Goal: Task Accomplishment & Management: Manage account settings

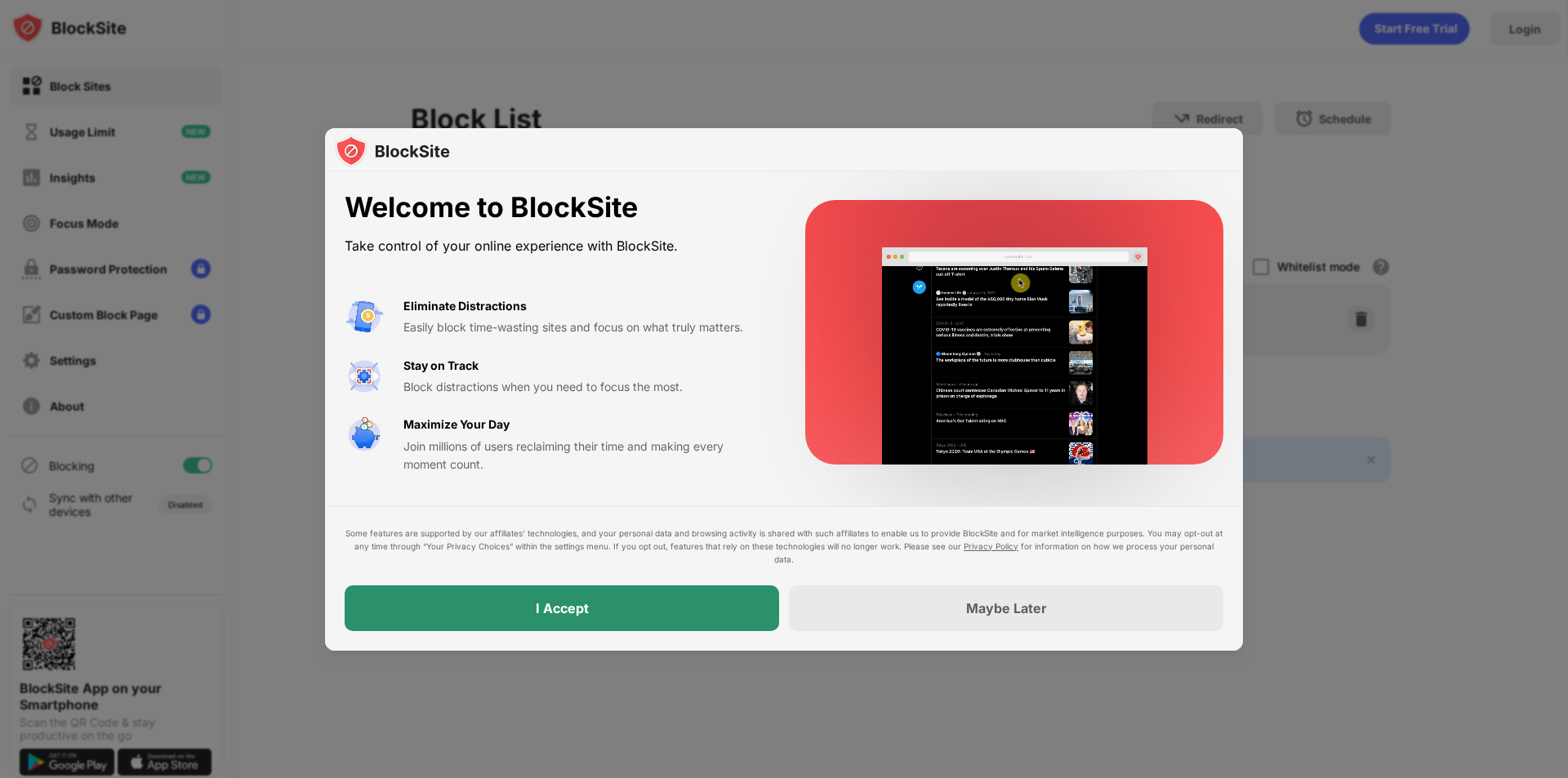
click at [687, 608] on div "I Accept" at bounding box center [562, 608] width 434 height 45
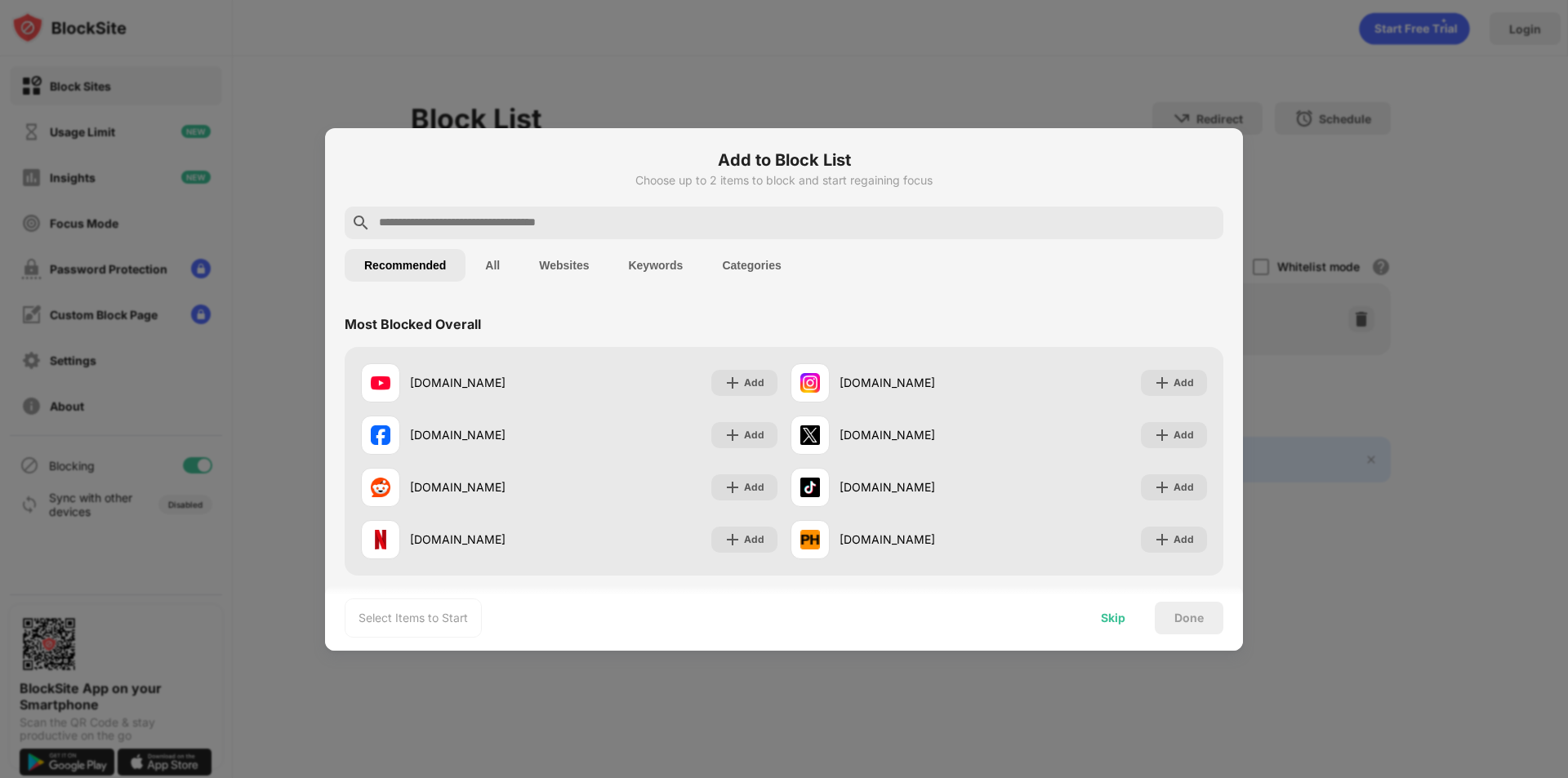
click at [1106, 621] on div "Skip" at bounding box center [1113, 618] width 24 height 13
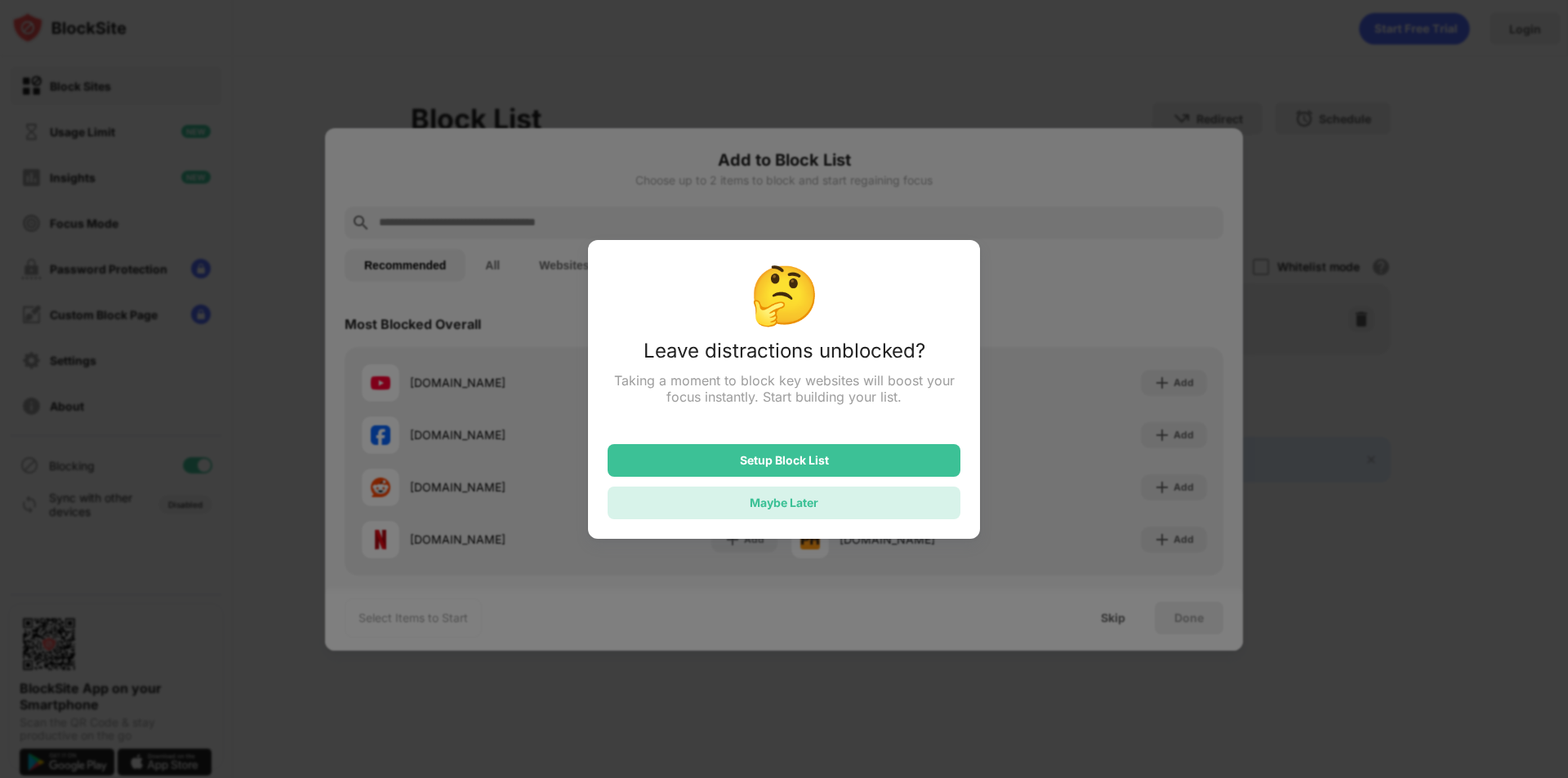
click at [845, 496] on div "Maybe Later" at bounding box center [784, 502] width 353 height 32
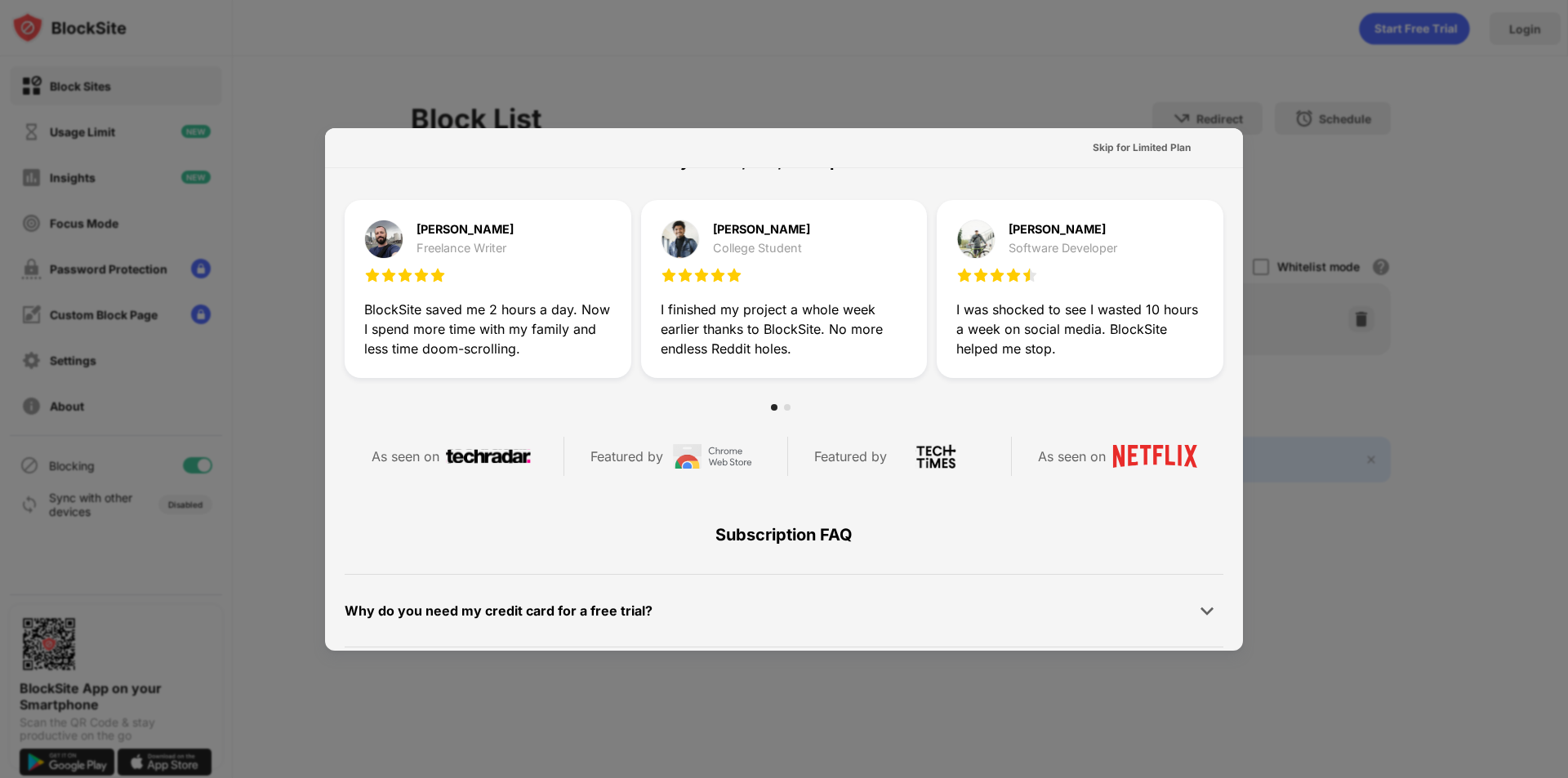
scroll to position [797, 0]
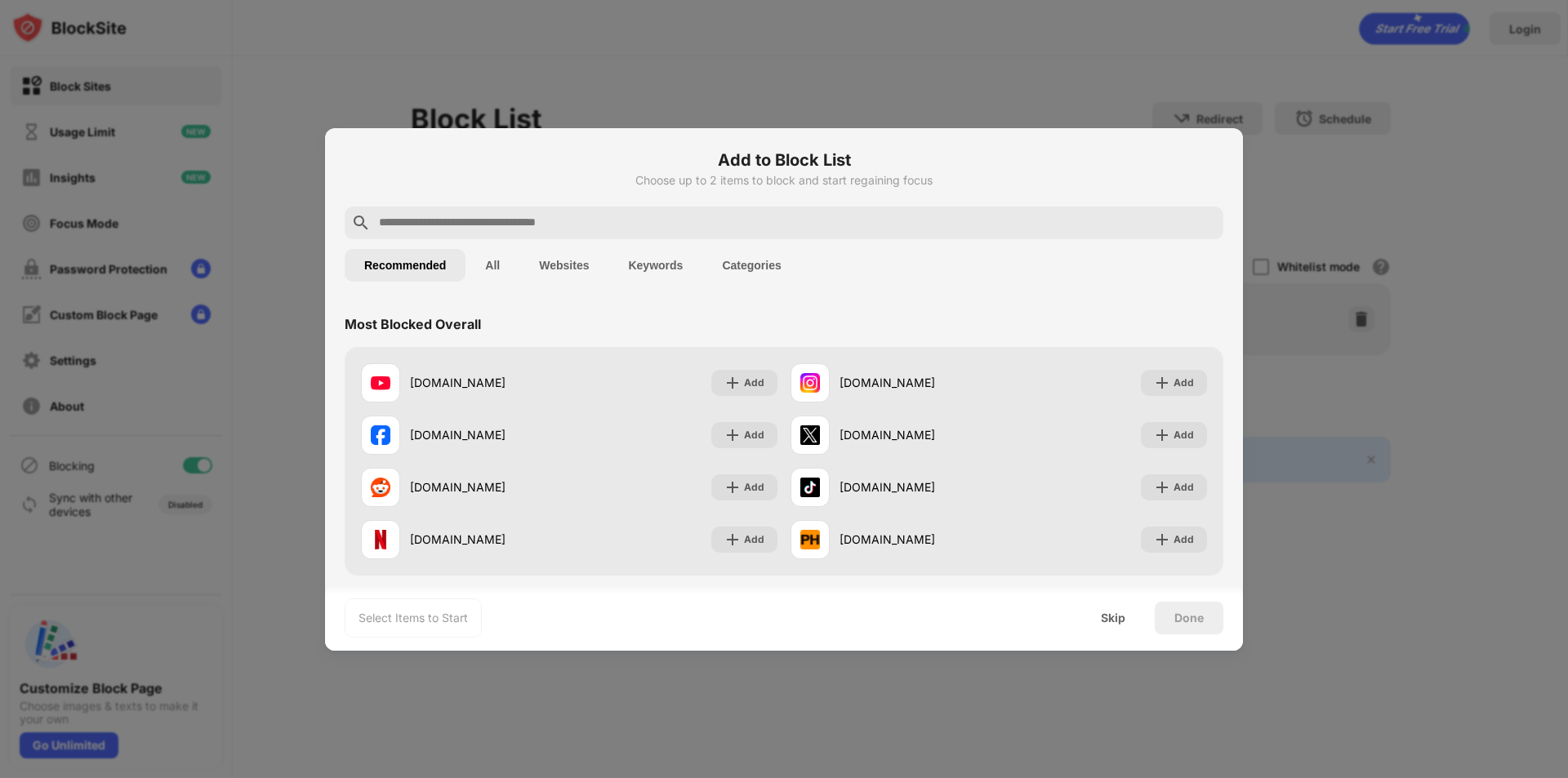
click at [670, 259] on button "Keywords" at bounding box center [654, 265] width 94 height 32
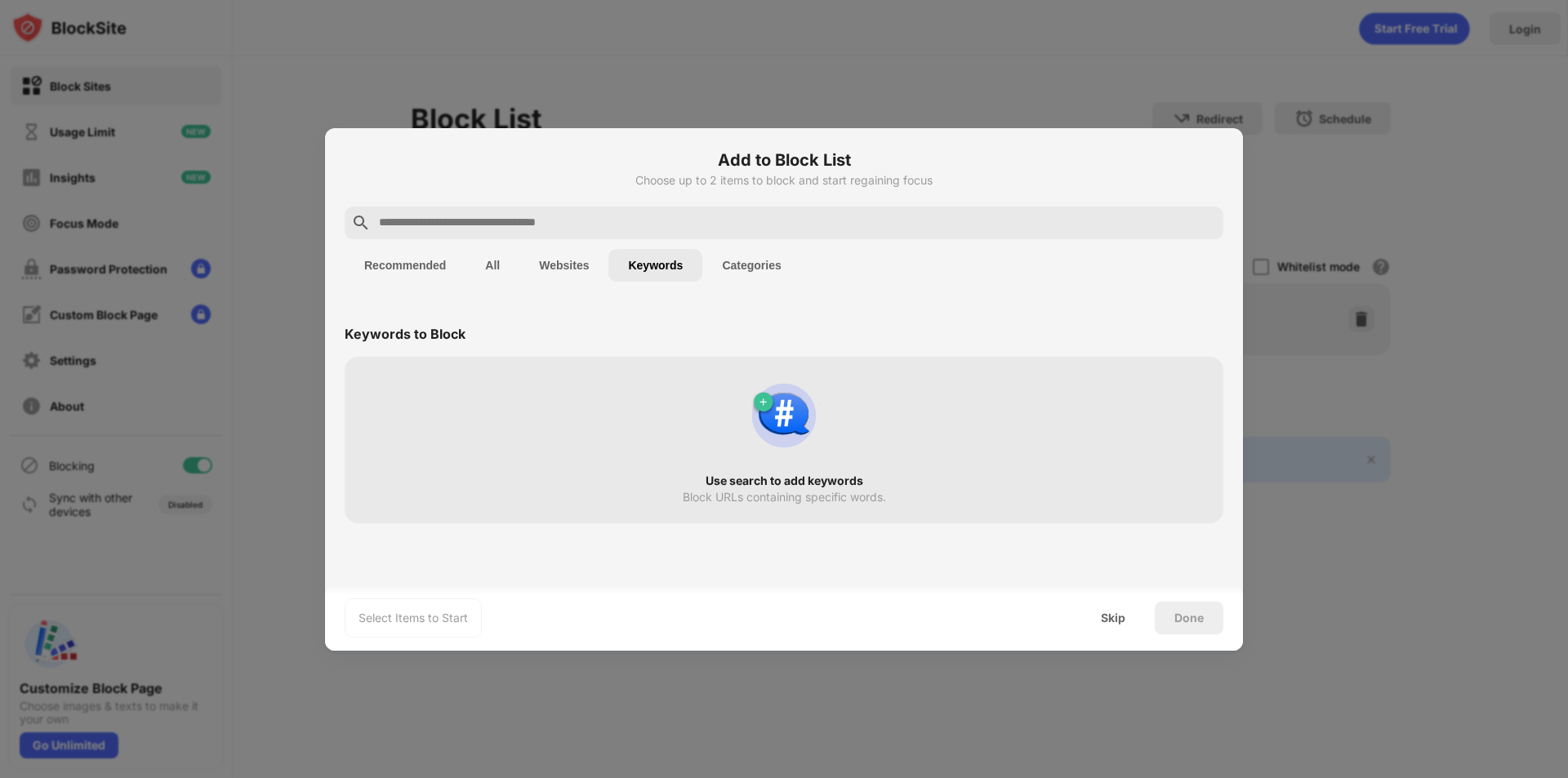
click at [478, 214] on input "text" at bounding box center [797, 223] width 839 height 19
paste input "******"
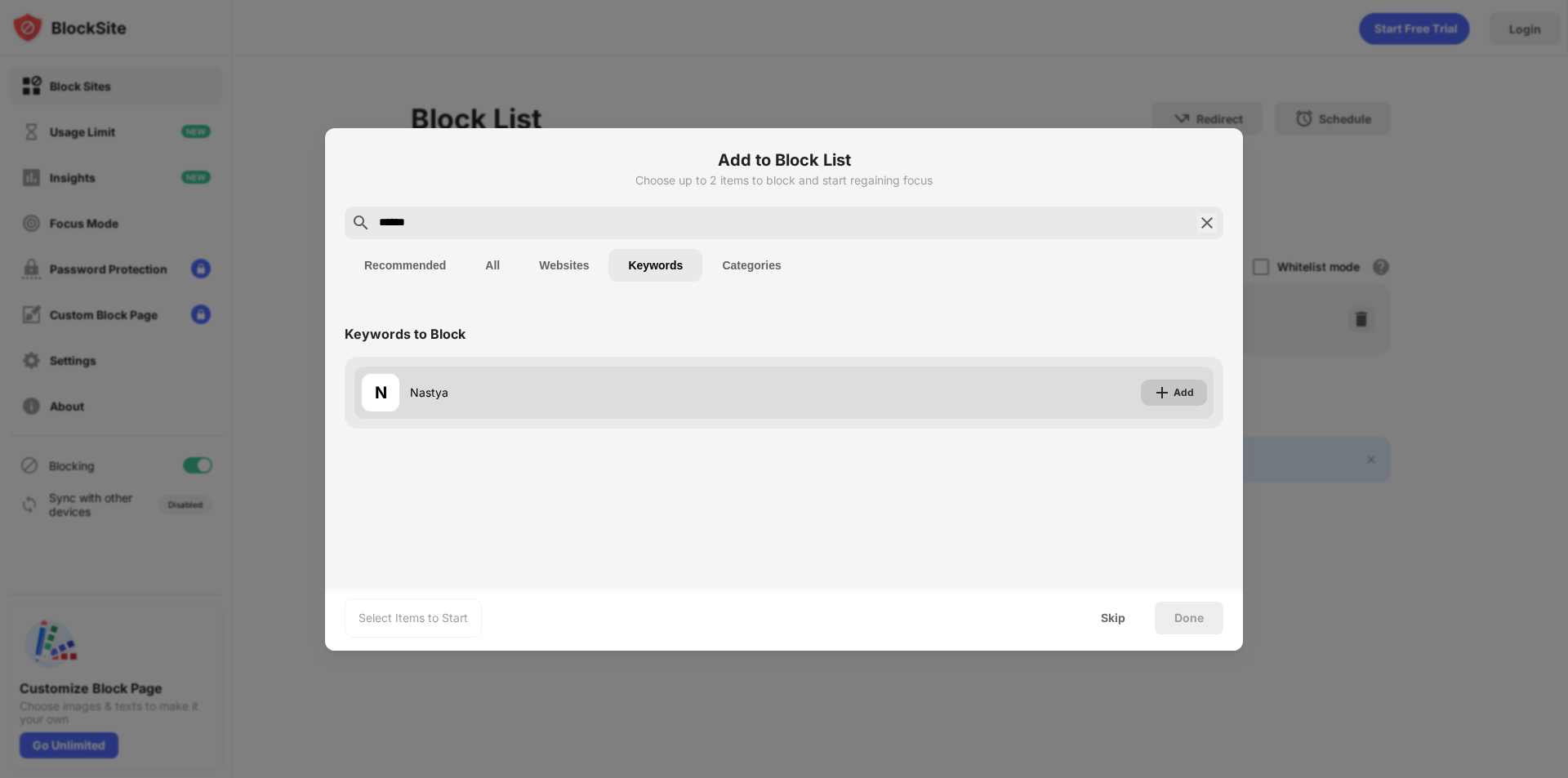
type input "******"
click at [1186, 392] on div "Add" at bounding box center [1184, 393] width 20 height 17
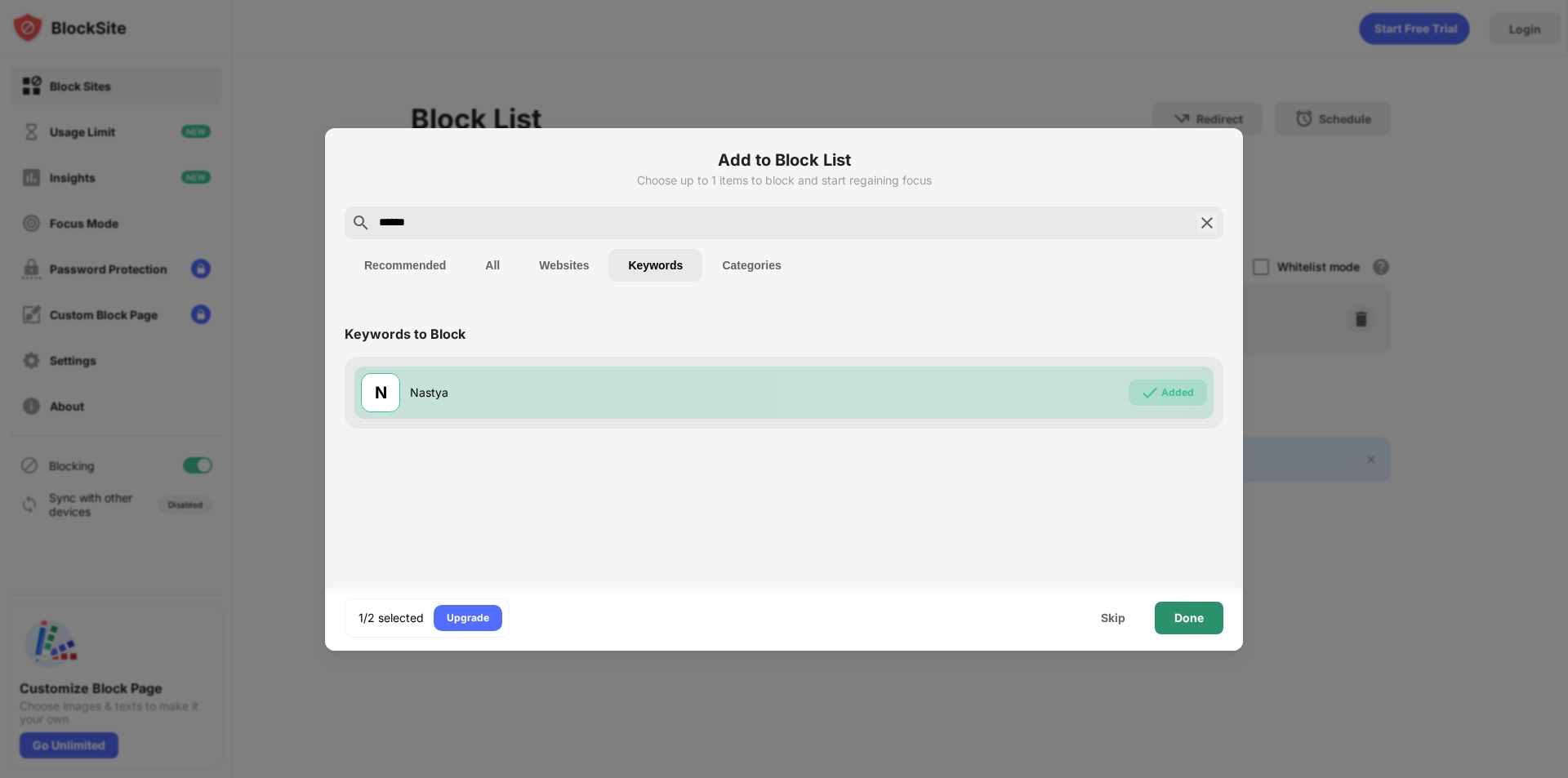
click at [1185, 622] on div "Done" at bounding box center [1189, 618] width 30 height 13
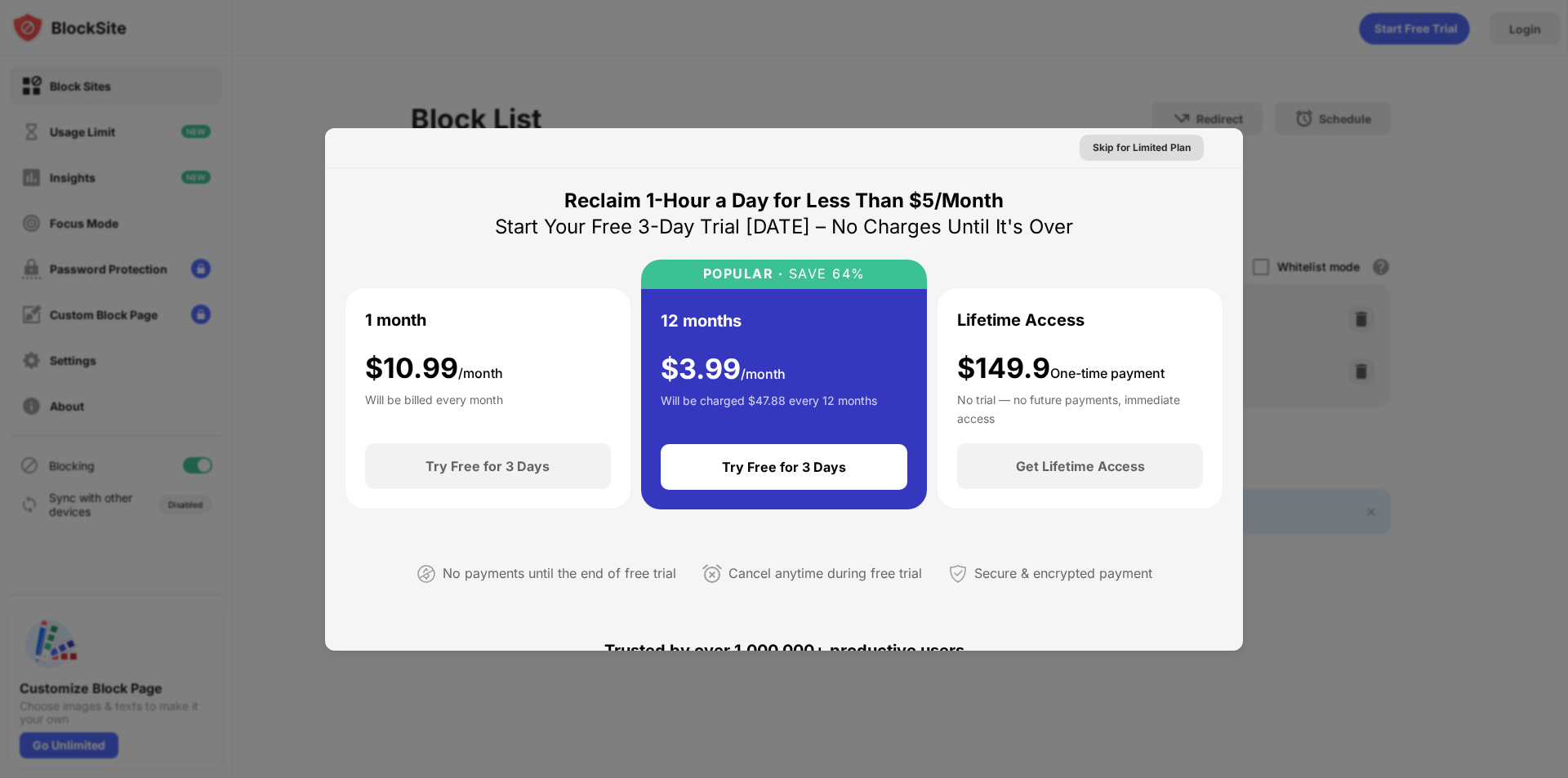
click at [1140, 146] on div "Skip for Limited Plan" at bounding box center [1142, 148] width 98 height 17
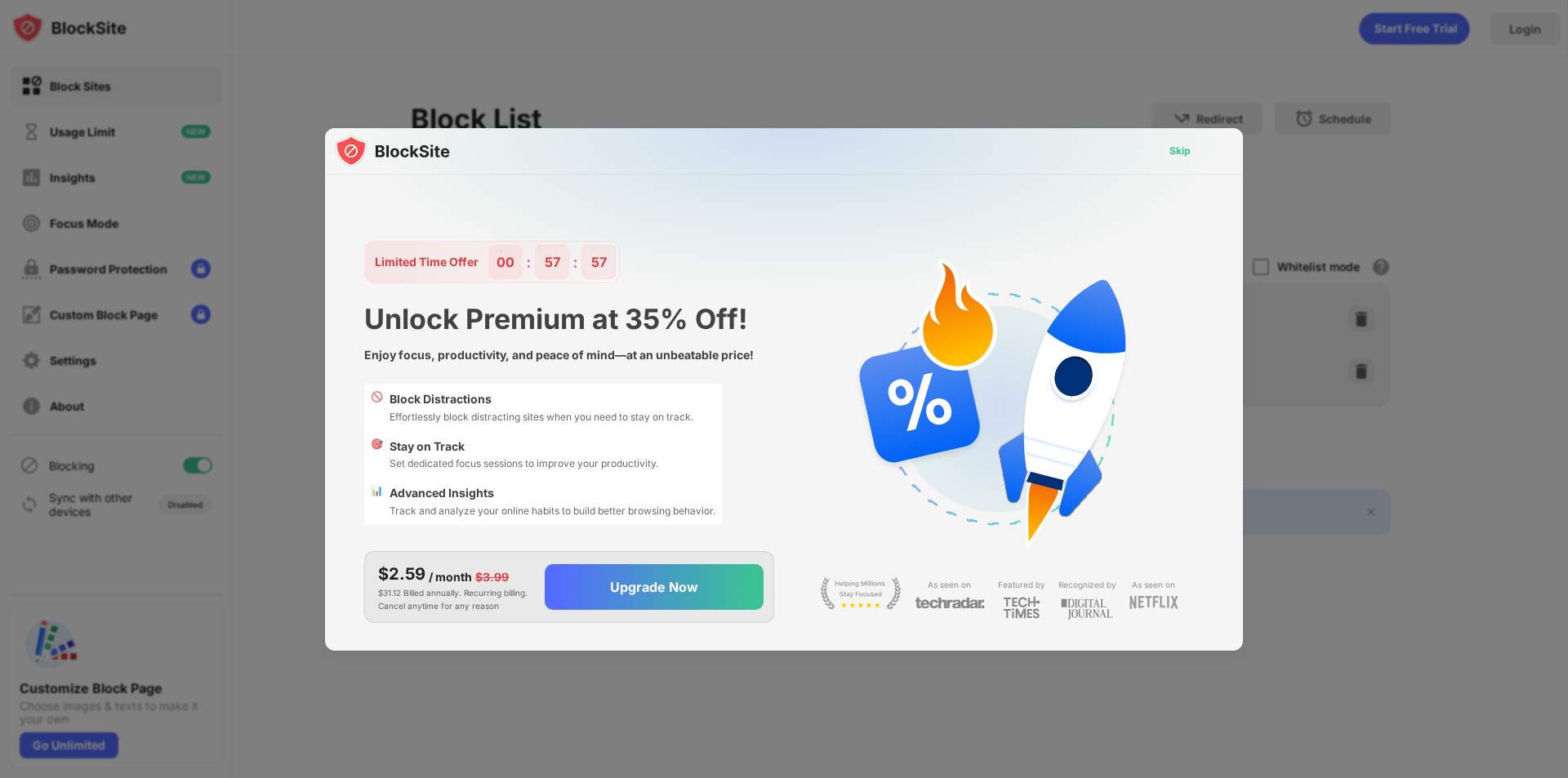
click at [1185, 152] on div "Skip" at bounding box center [1180, 151] width 21 height 17
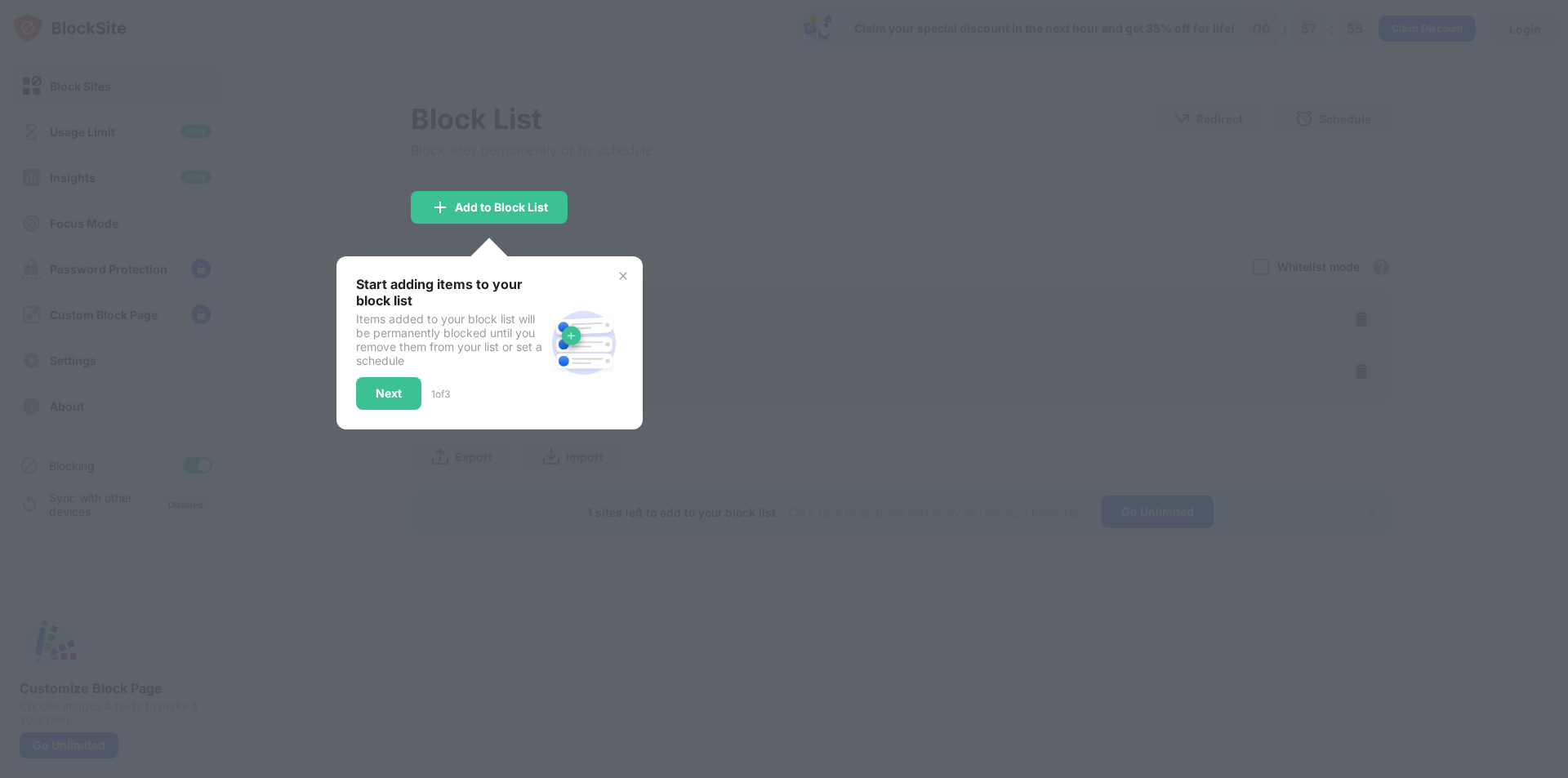
click at [624, 277] on img at bounding box center [623, 276] width 13 height 13
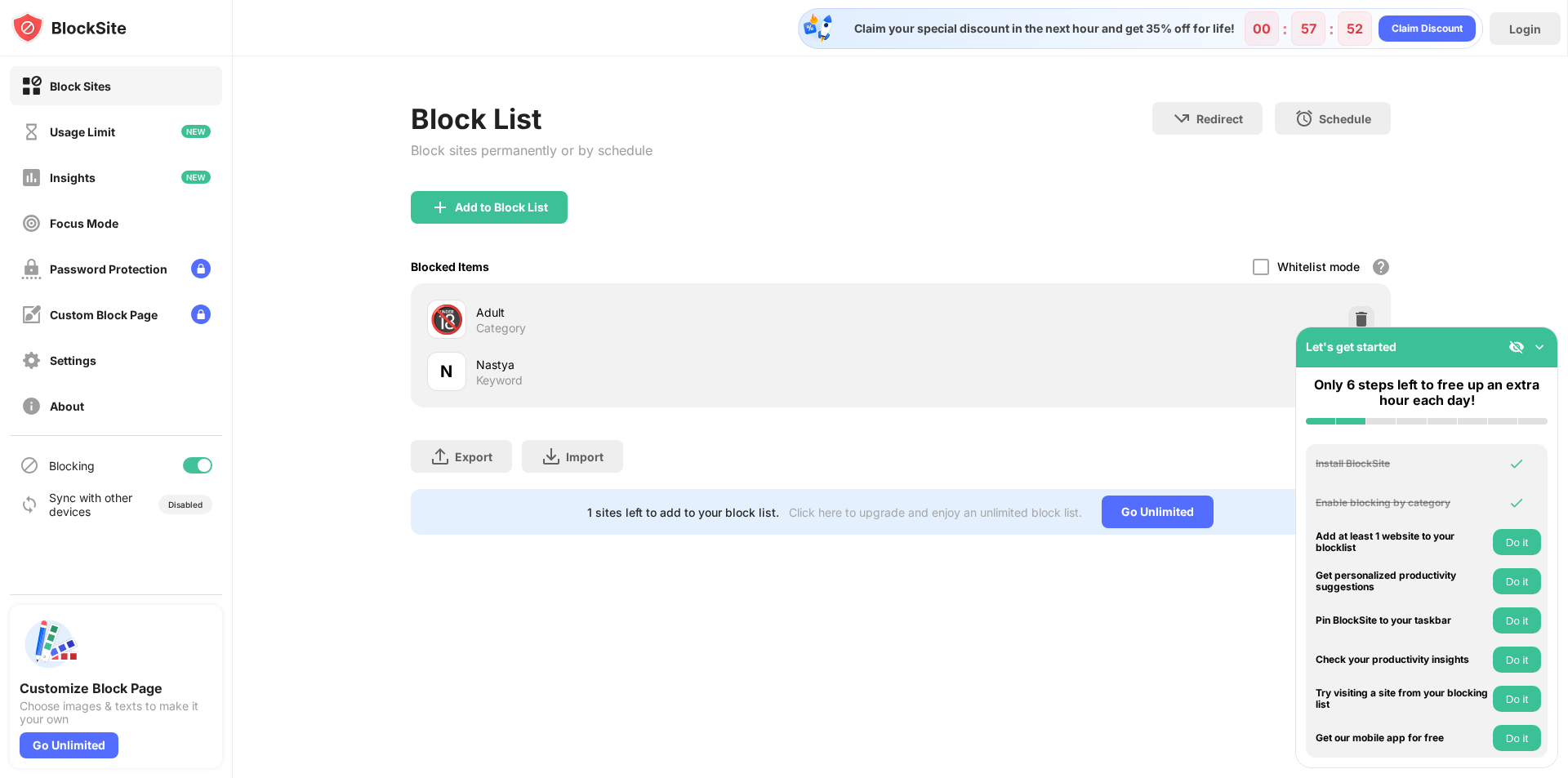
click at [1548, 345] on div "Let's get started" at bounding box center [1426, 347] width 261 height 40
click at [1539, 346] on img at bounding box center [1539, 347] width 17 height 17
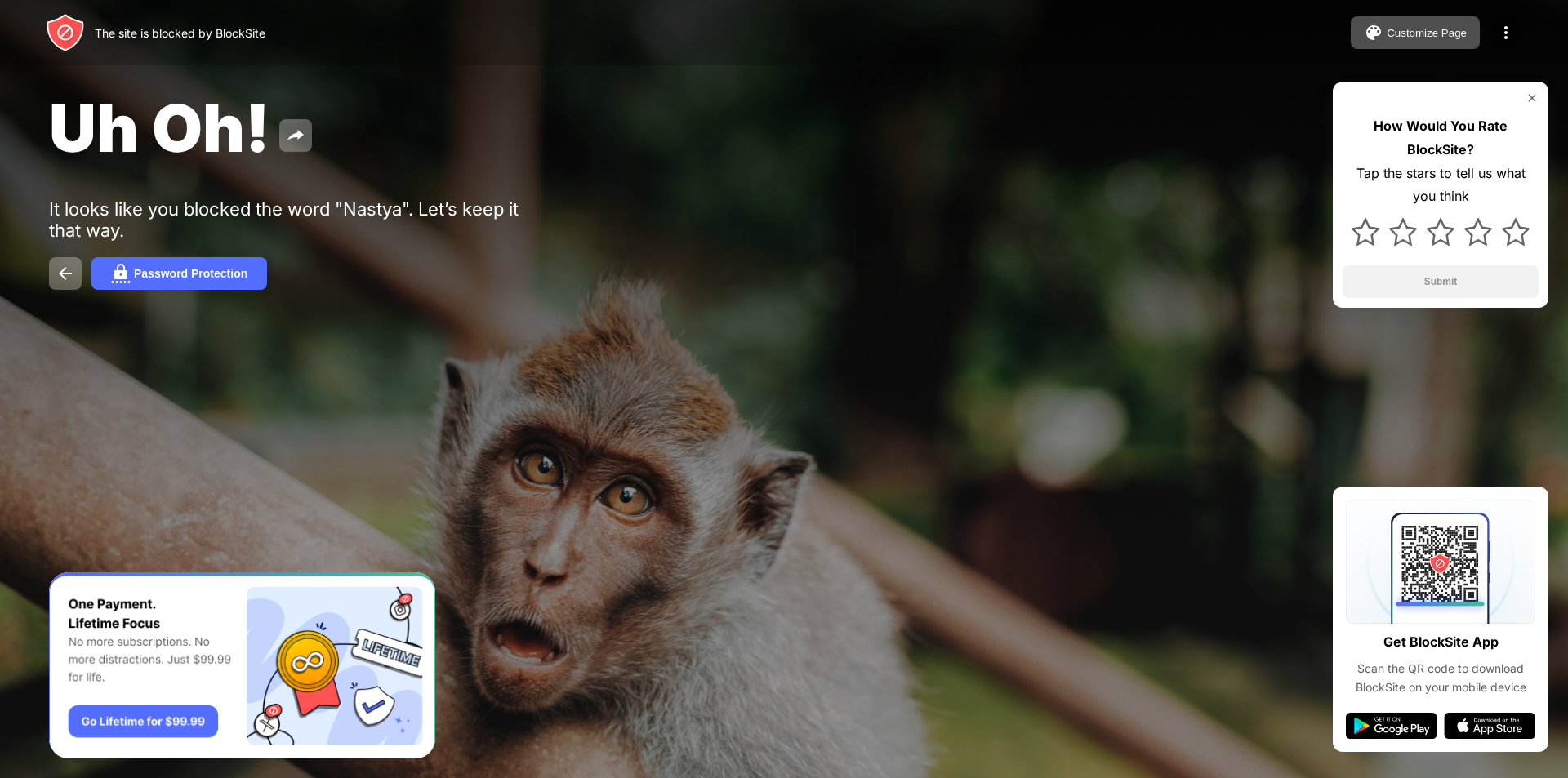
click at [1529, 97] on img at bounding box center [1532, 98] width 13 height 13
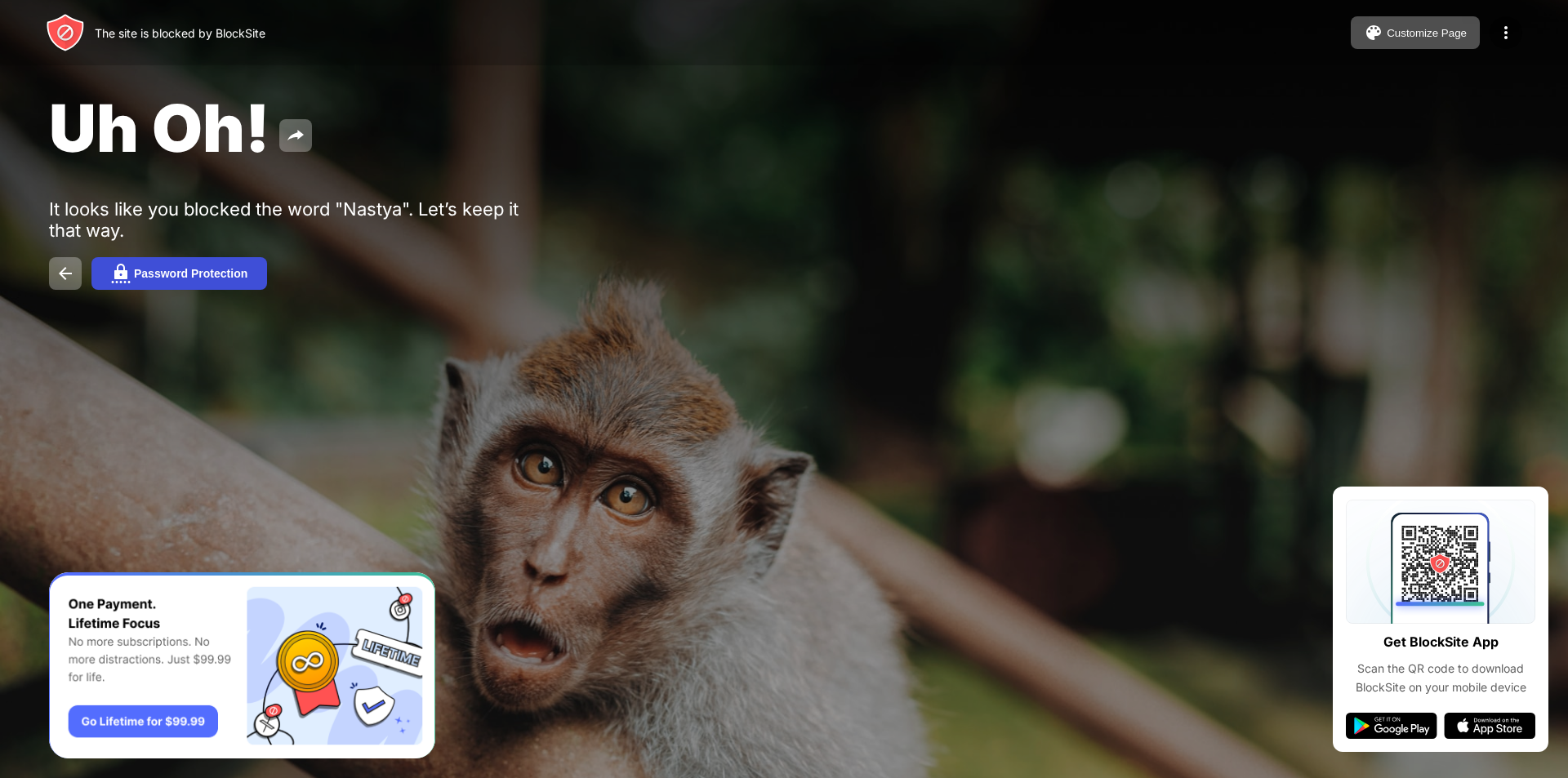
click at [166, 272] on div "Password Protection" at bounding box center [190, 274] width 113 height 13
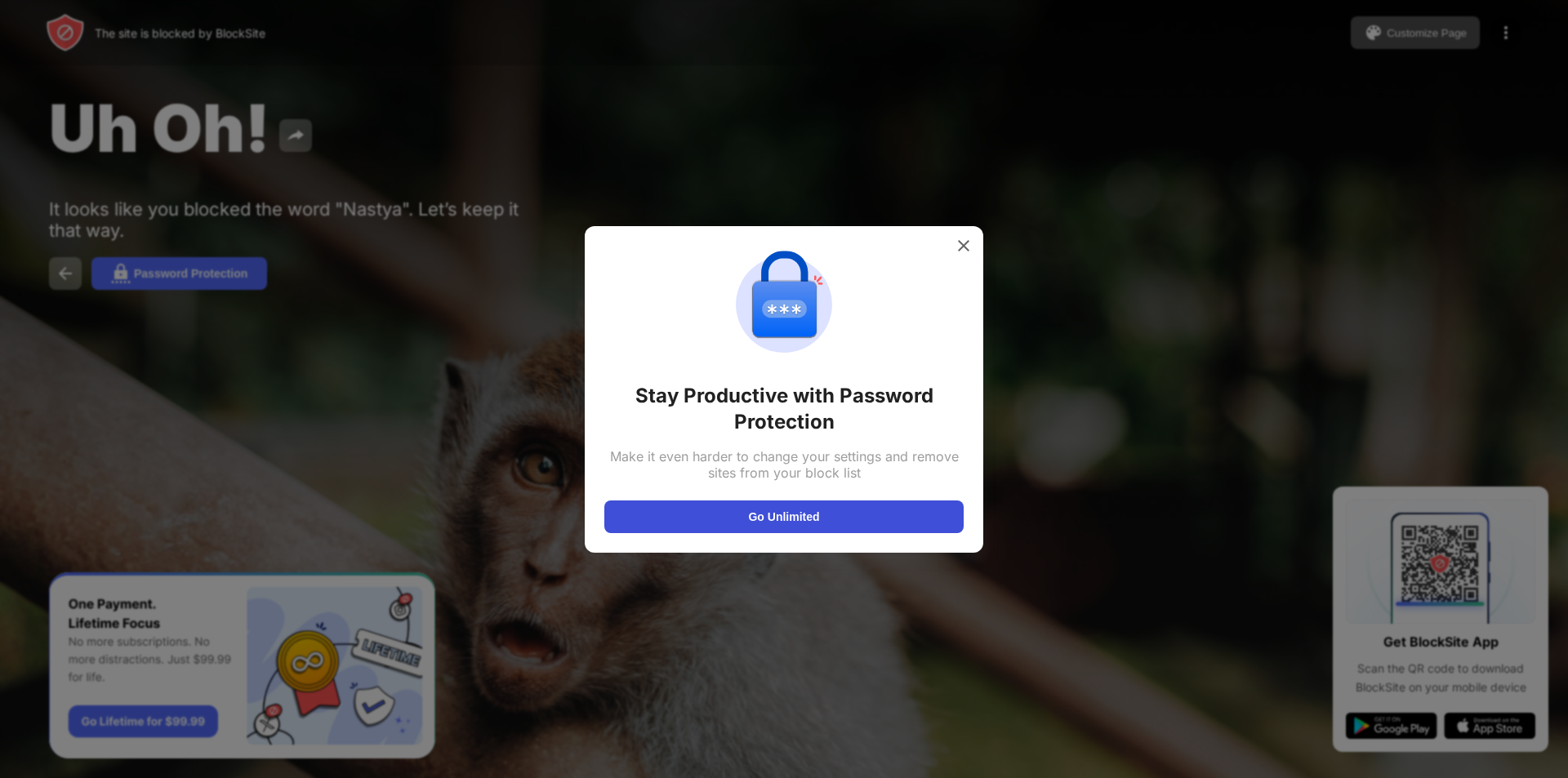
click at [831, 511] on button "Go Unlimited" at bounding box center [784, 516] width 359 height 32
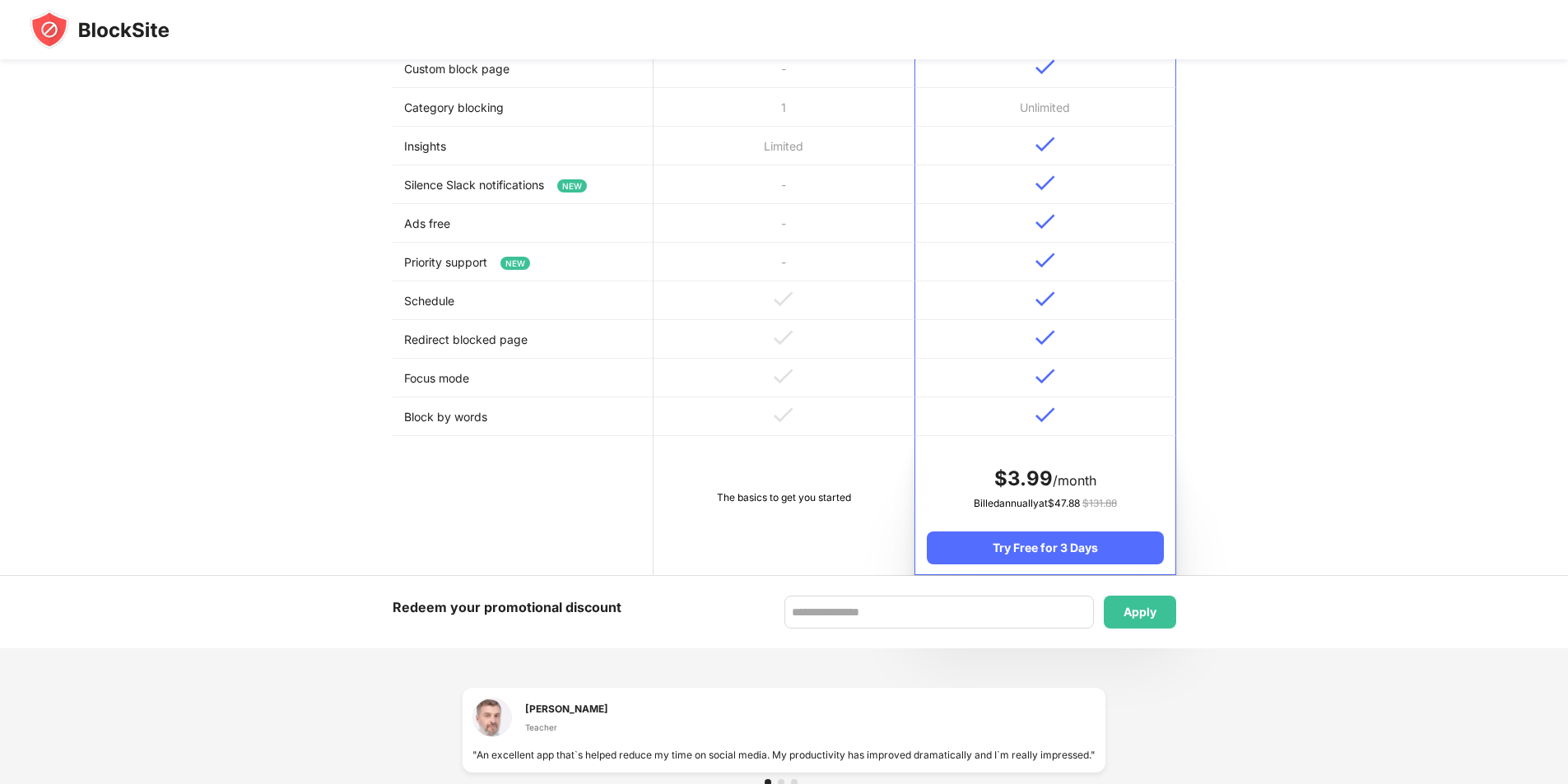
scroll to position [659, 0]
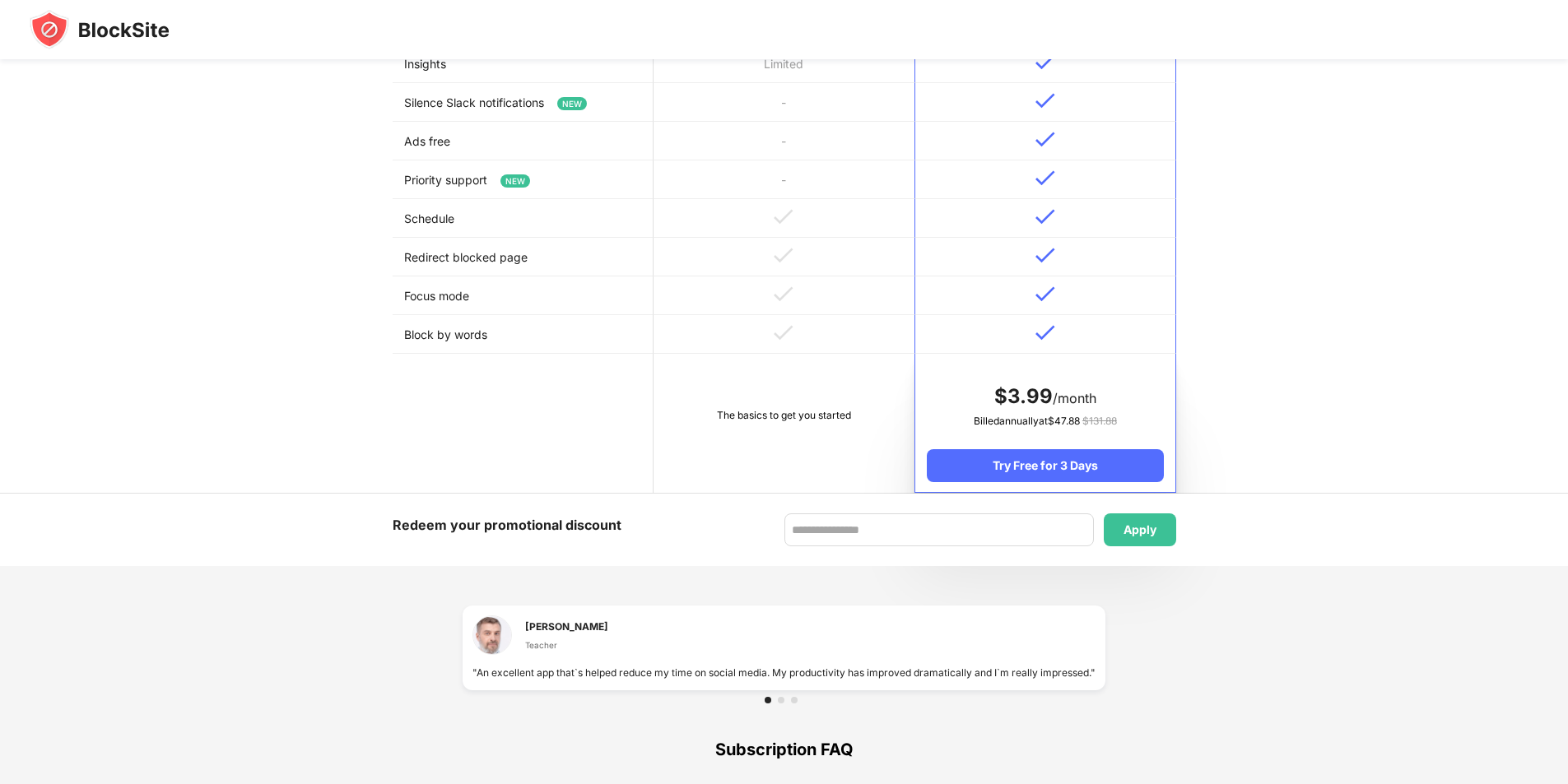
click at [803, 339] on td at bounding box center [783, 334] width 261 height 38
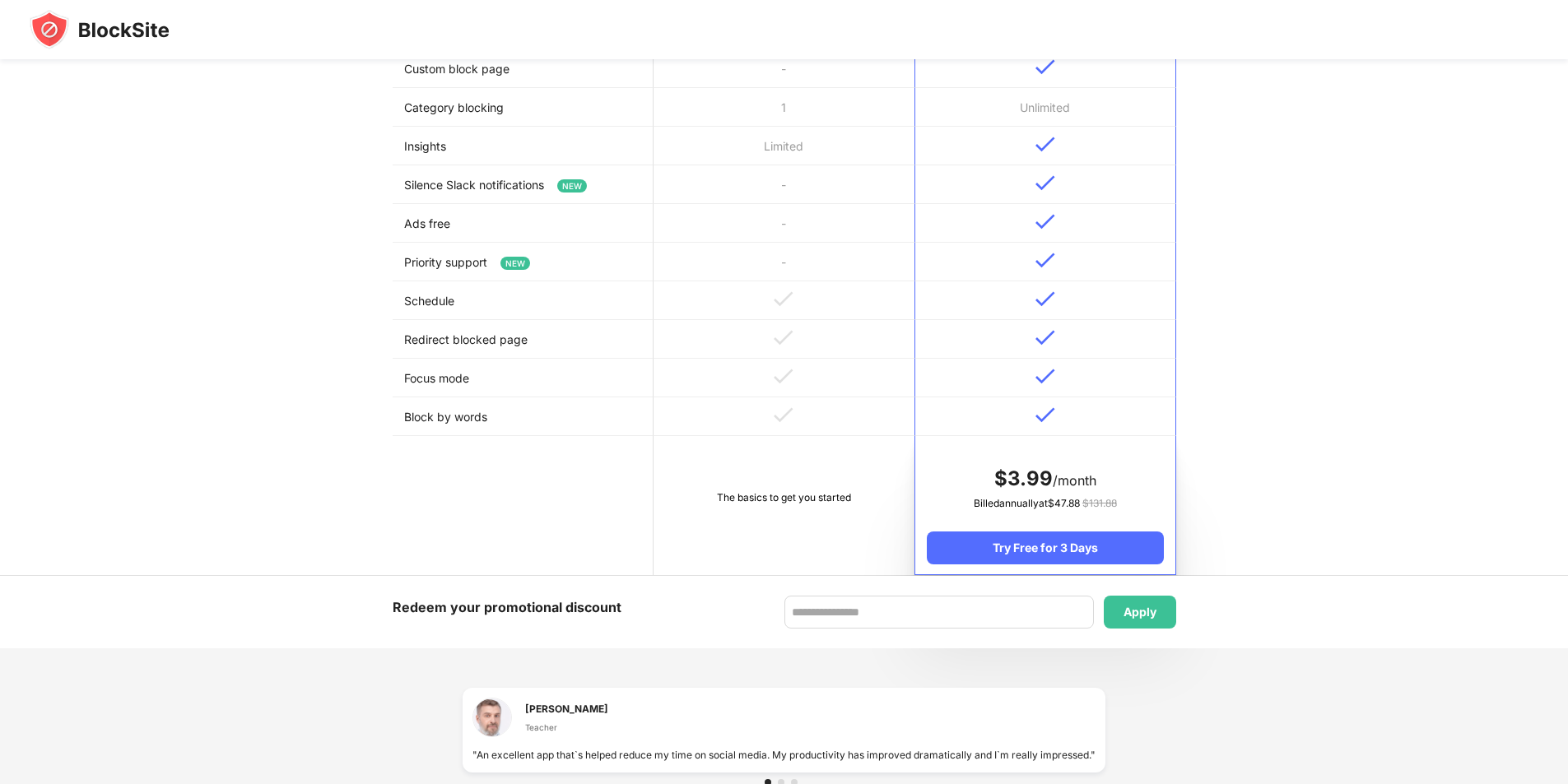
scroll to position [903, 0]
